Goal: Find contact information: Find contact information

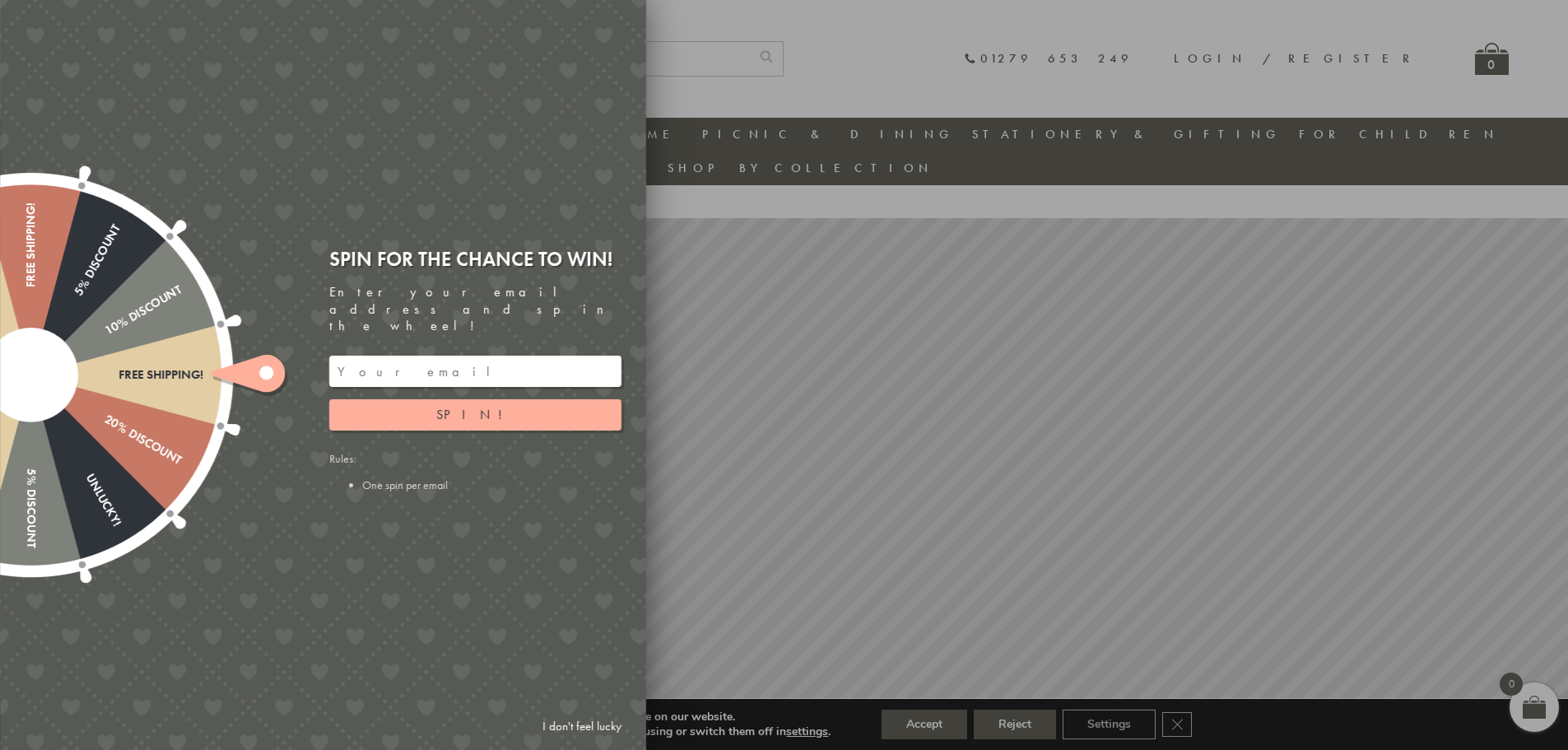
click at [1073, 39] on div at bounding box center [784, 375] width 1568 height 750
click at [917, 727] on div at bounding box center [784, 375] width 1568 height 750
drag, startPoint x: 917, startPoint y: 722, endPoint x: 926, endPoint y: 720, distance: 9.2
click at [926, 720] on div at bounding box center [784, 375] width 1568 height 750
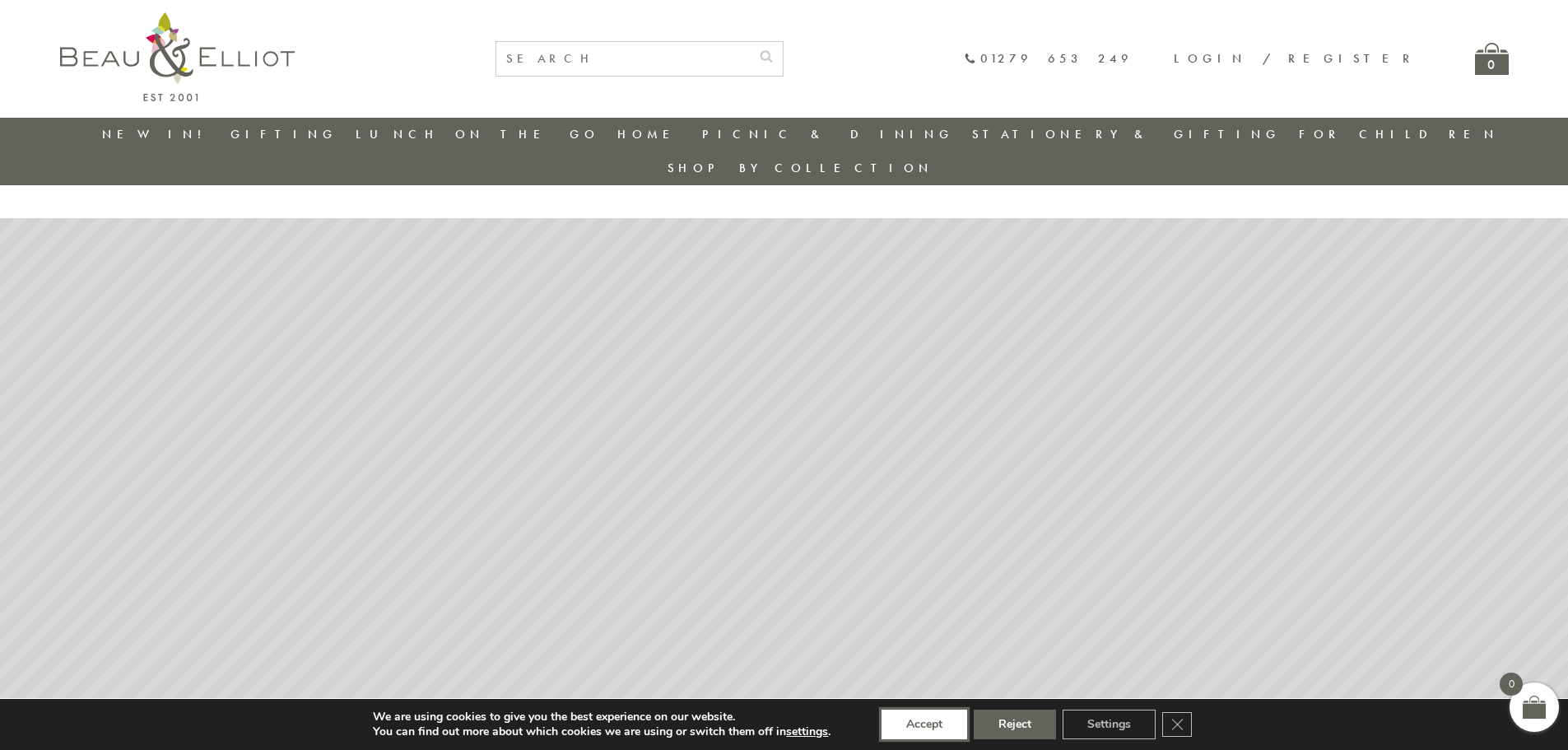
click at [939, 723] on button "Accept" at bounding box center [924, 724] width 86 height 29
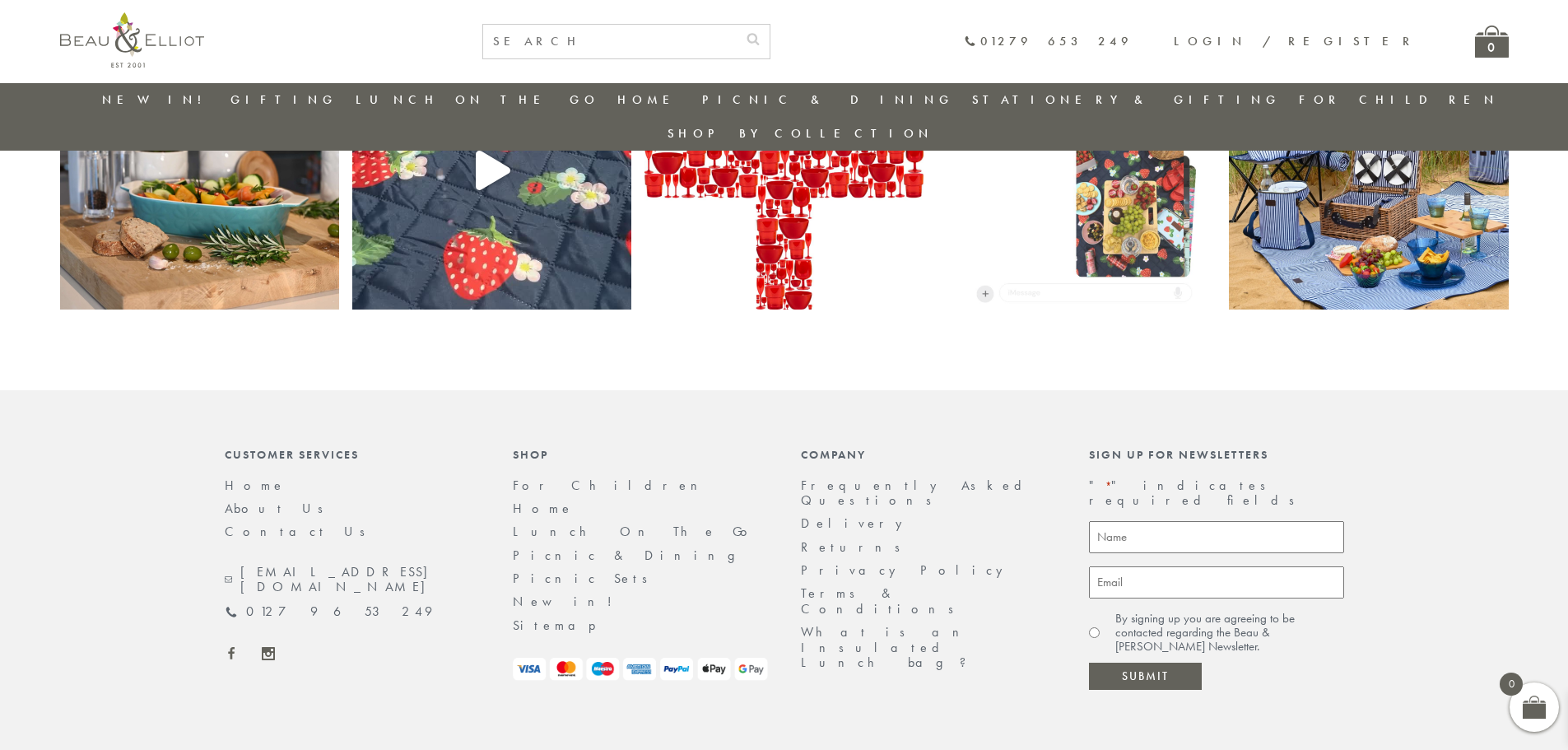
scroll to position [3553, 0]
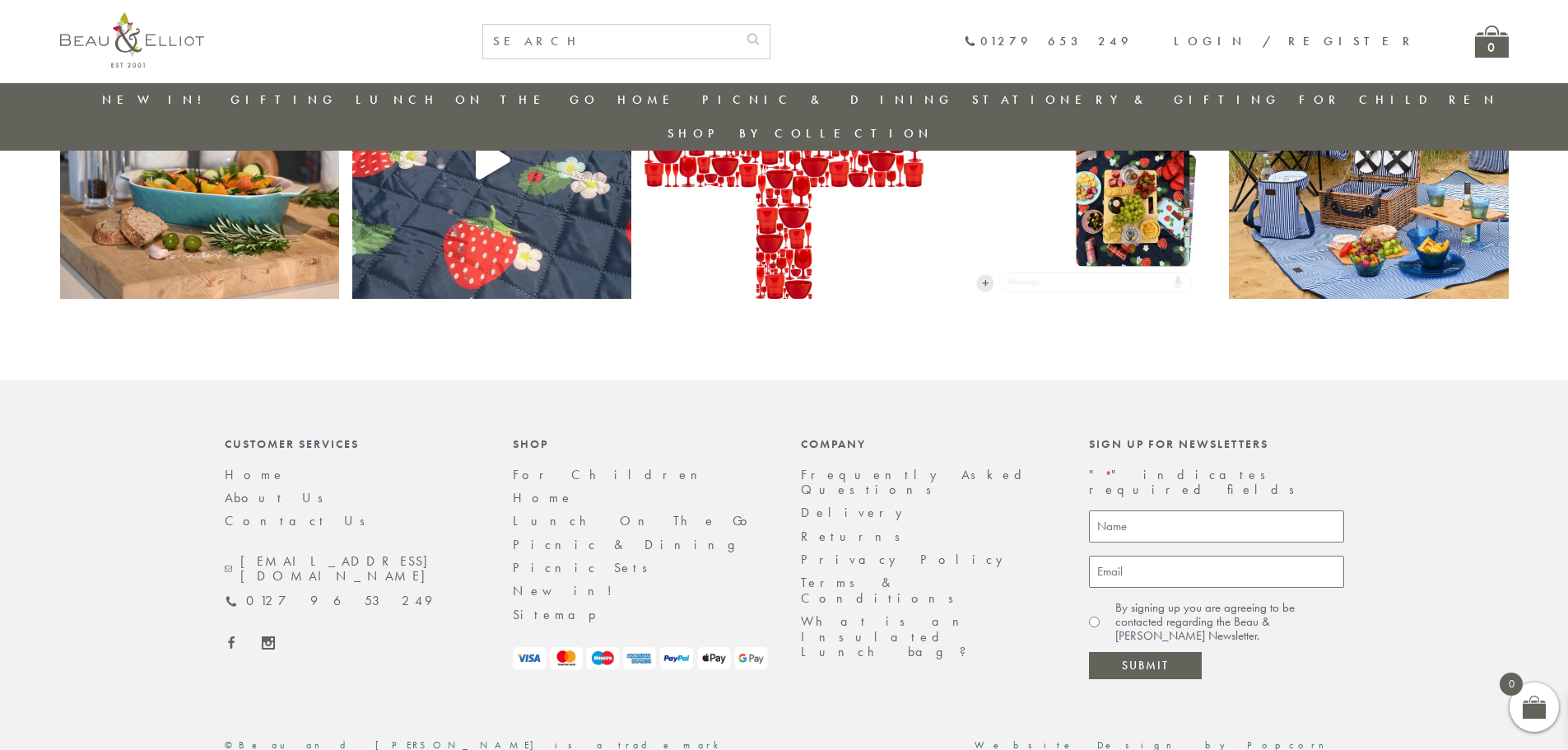
click at [825, 528] on link "Returns" at bounding box center [855, 536] width 110 height 17
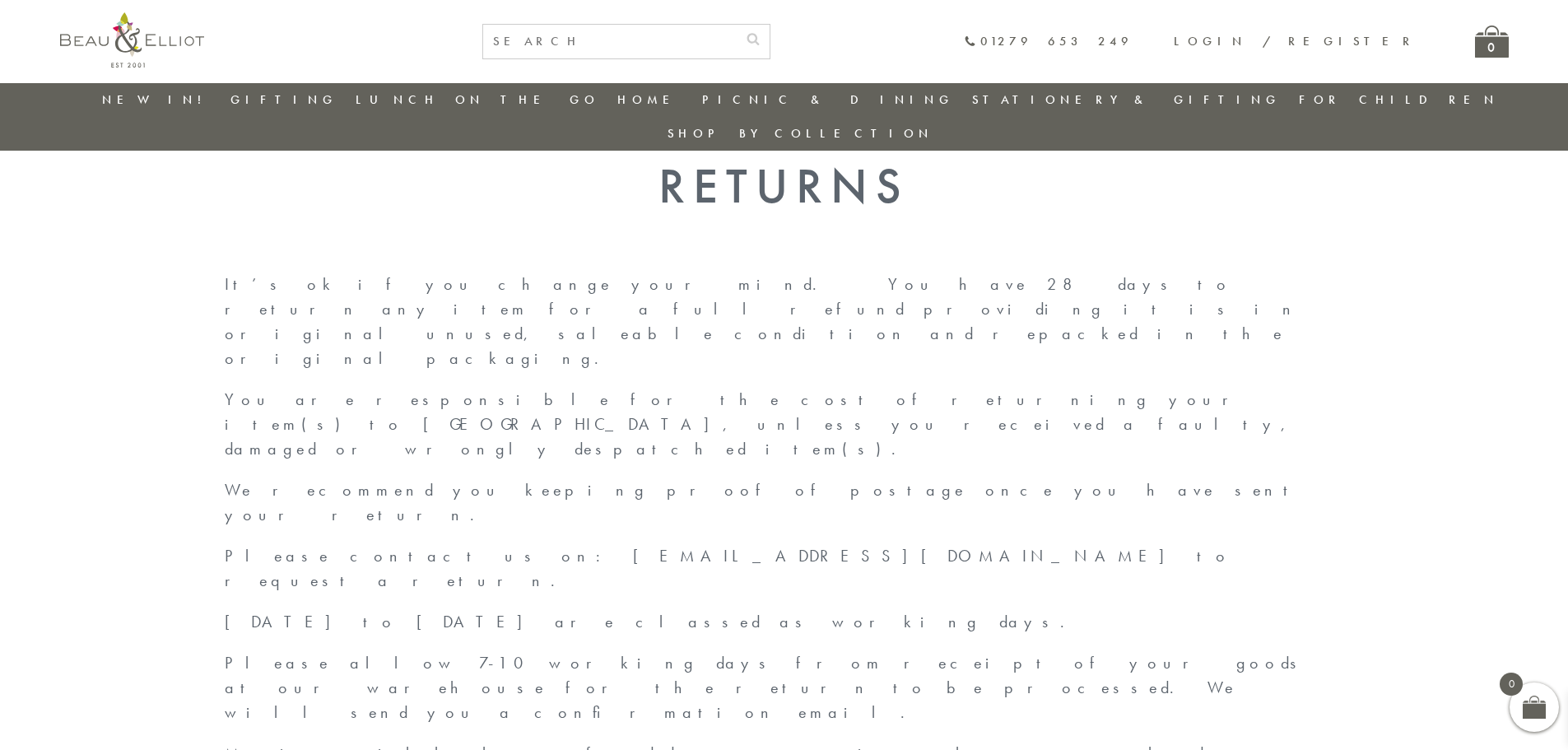
scroll to position [48, 0]
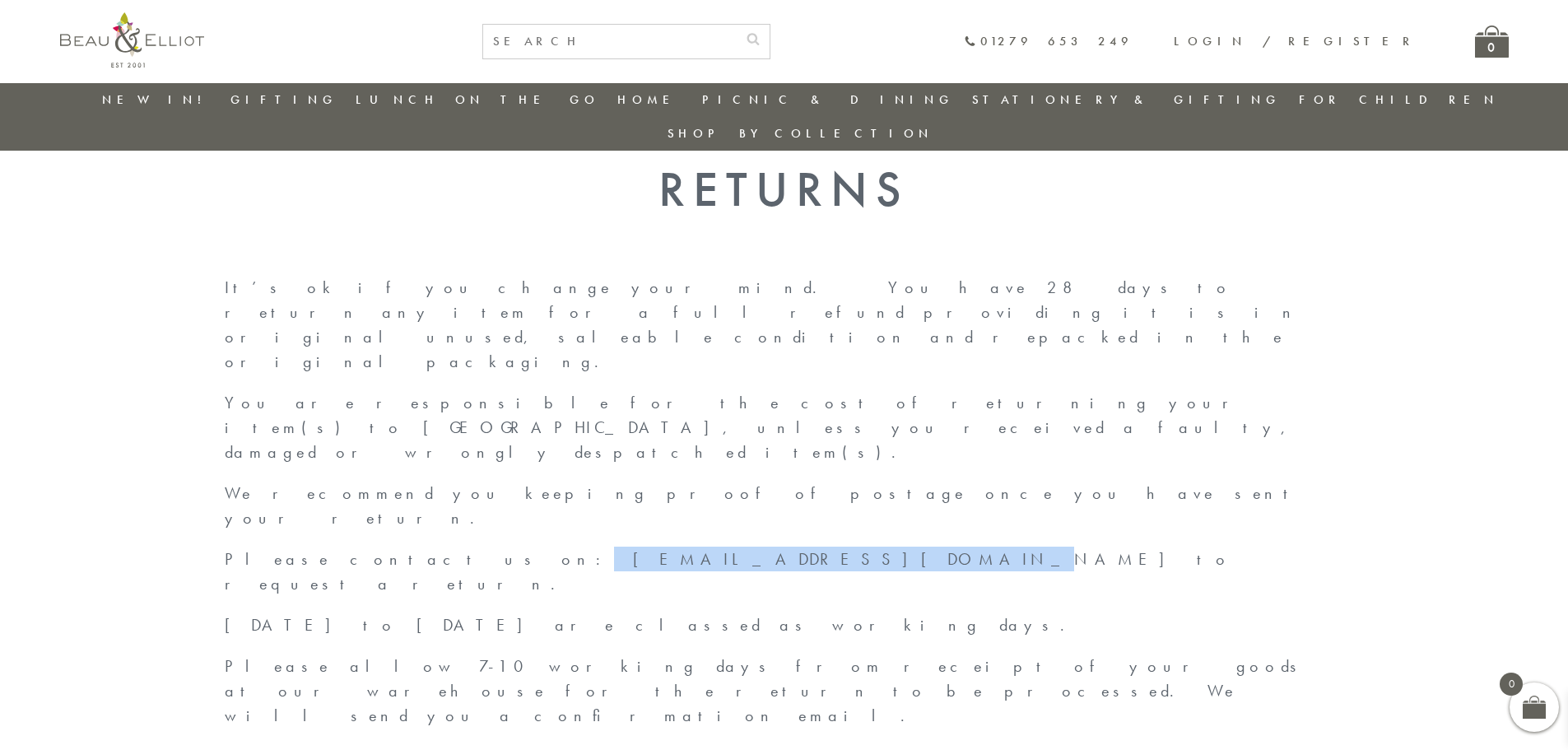
drag, startPoint x: 358, startPoint y: 402, endPoint x: 520, endPoint y: 395, distance: 162.2
click at [520, 549] on span "Please contact us on: sales@beauandelliot.com to request a return." at bounding box center [728, 571] width 1006 height 46
copy span "[EMAIL_ADDRESS][DOMAIN_NAME]"
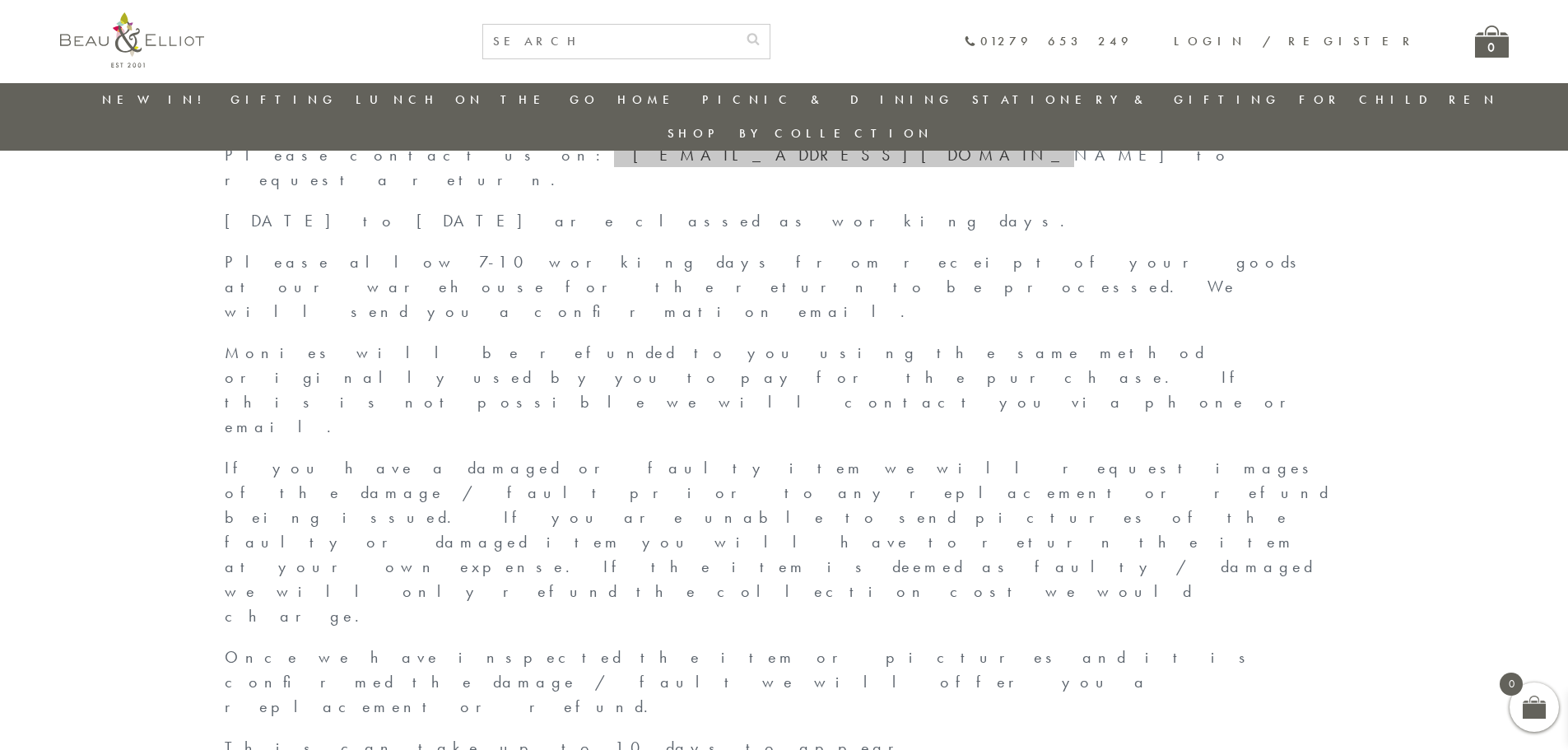
scroll to position [527, 0]
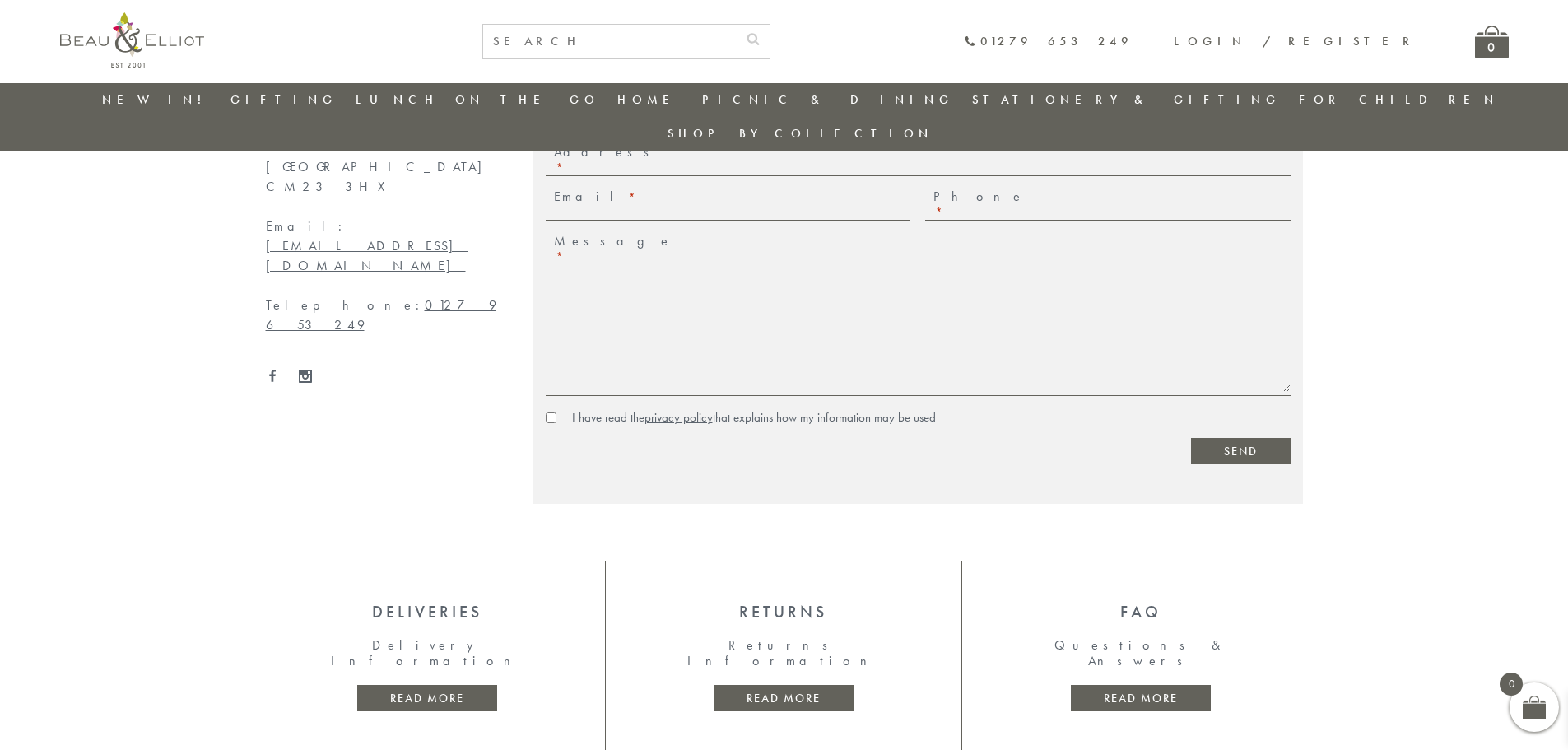
scroll to position [377, 0]
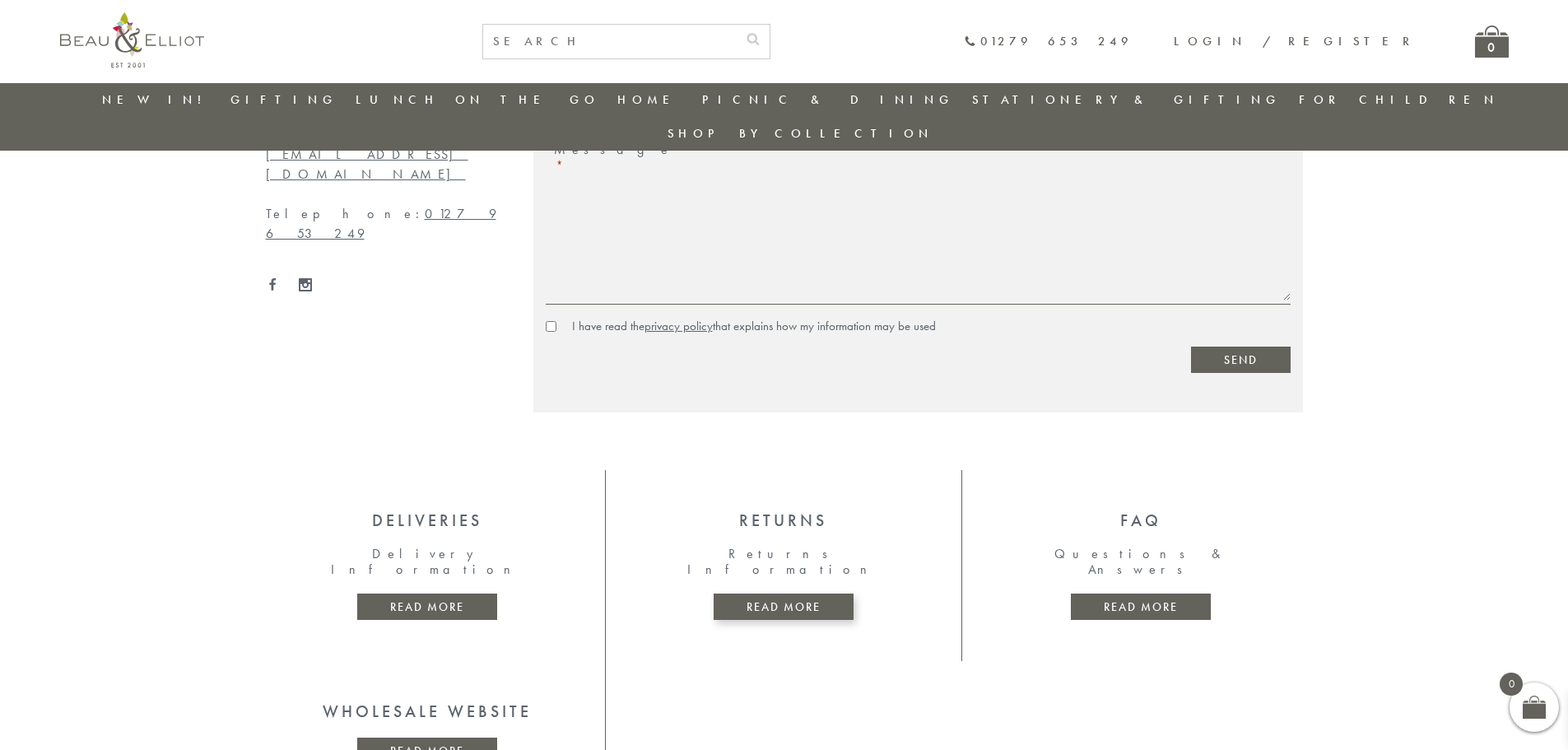
click at [780, 594] on link "Read more" at bounding box center [784, 607] width 140 height 26
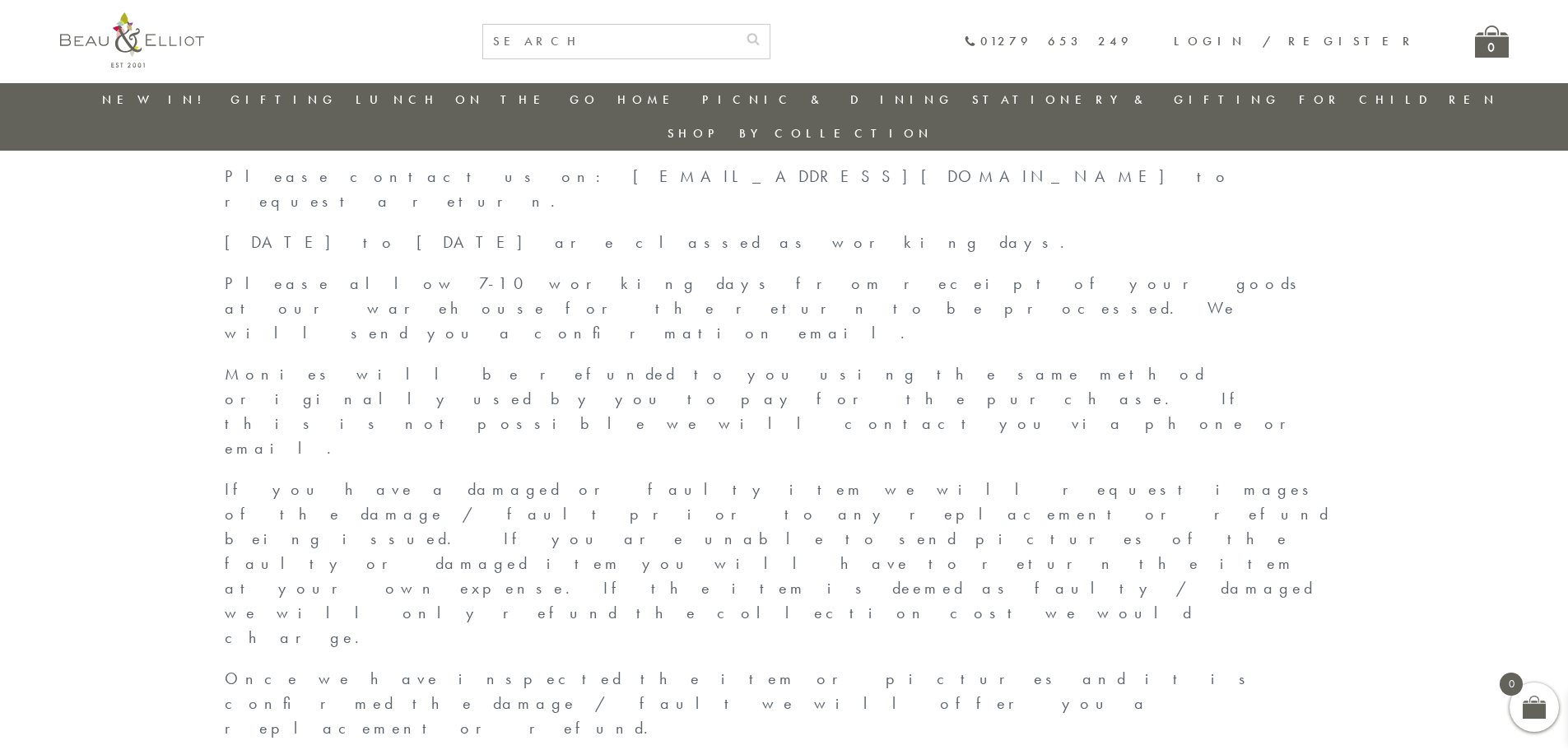
scroll to position [527, 0]
